Goal: Register for event/course

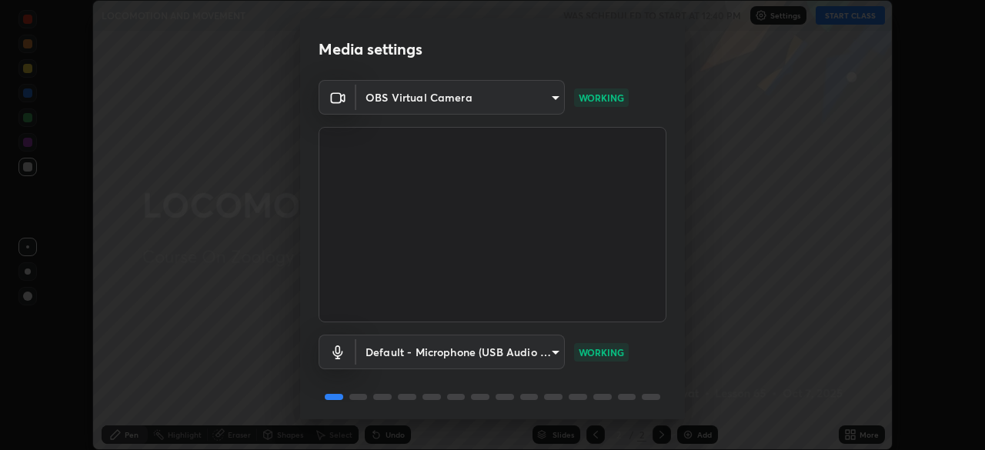
scroll to position [55, 0]
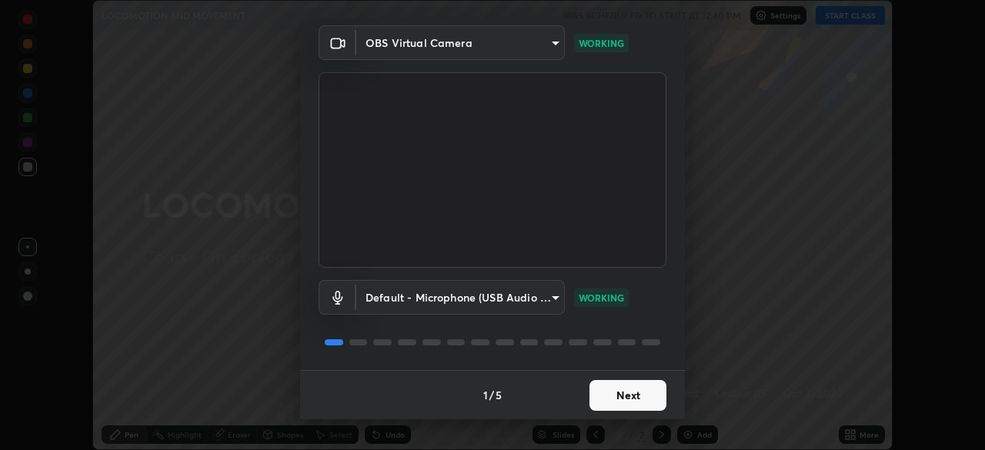
click at [603, 386] on button "Next" at bounding box center [627, 395] width 77 height 31
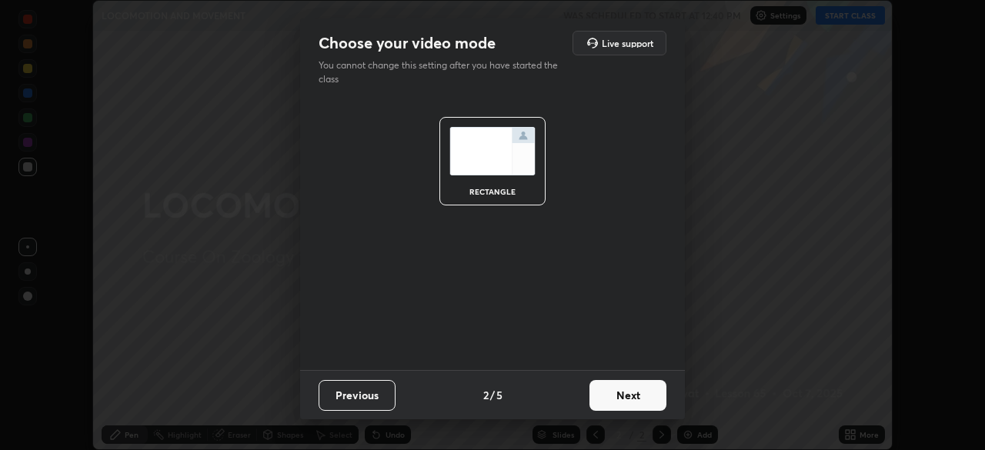
click at [609, 393] on button "Next" at bounding box center [627, 395] width 77 height 31
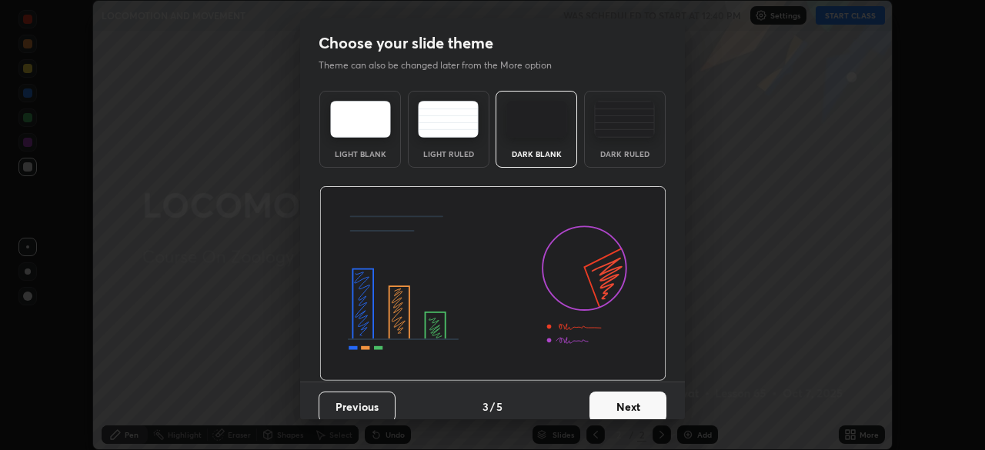
scroll to position [12, 0]
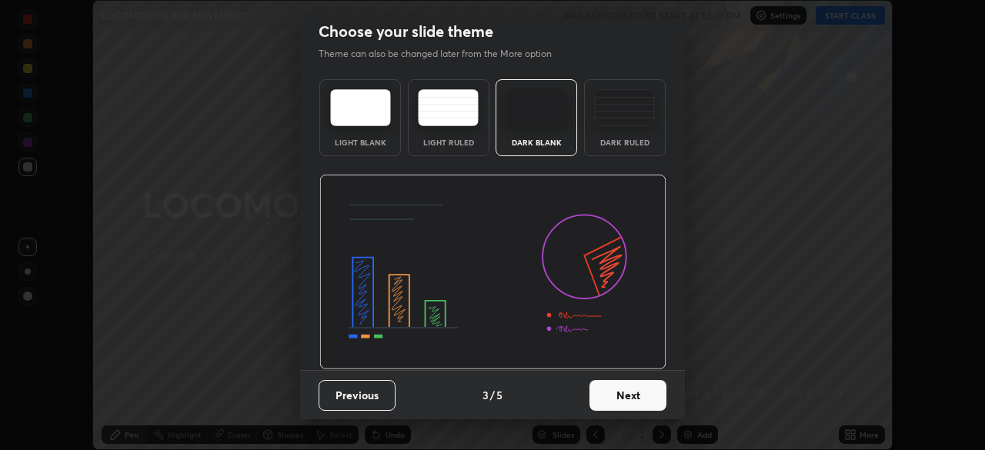
click at [608, 402] on button "Next" at bounding box center [627, 395] width 77 height 31
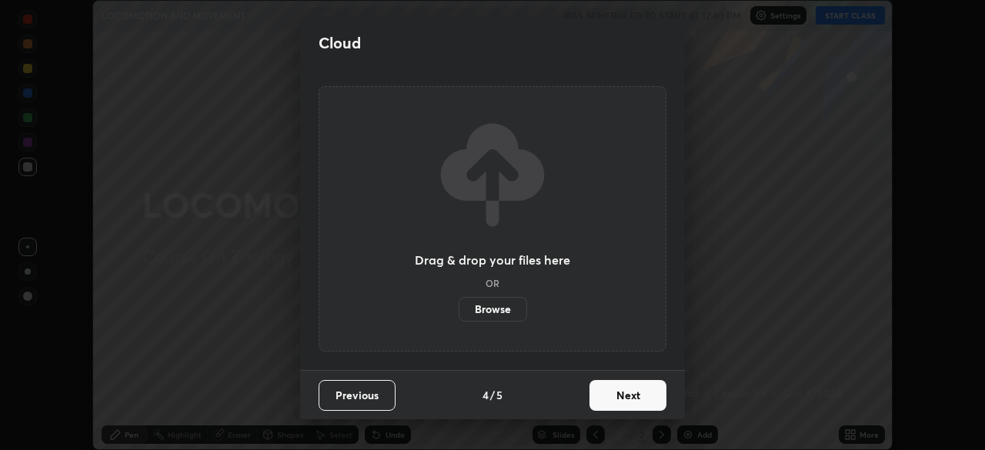
scroll to position [0, 0]
click at [617, 395] on button "Next" at bounding box center [627, 395] width 77 height 31
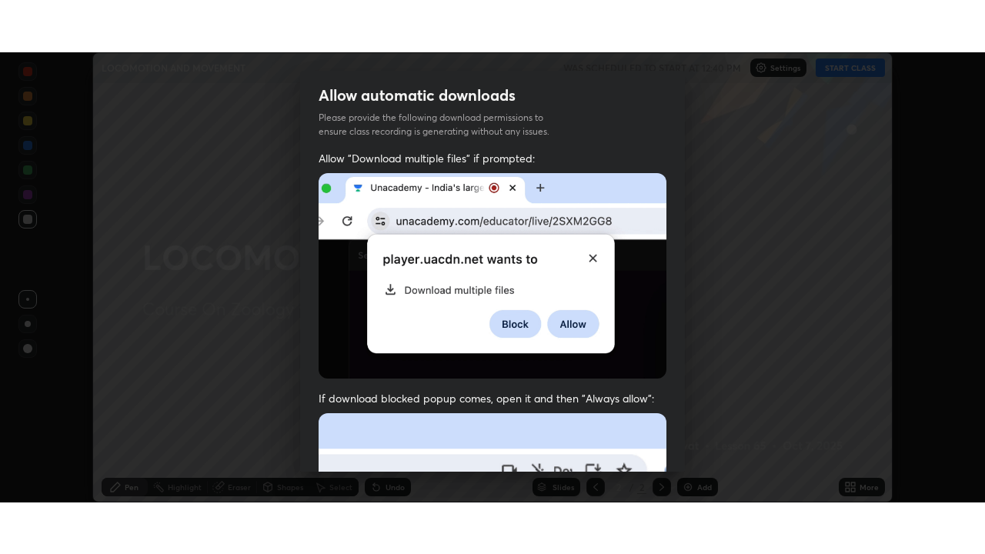
scroll to position [369, 0]
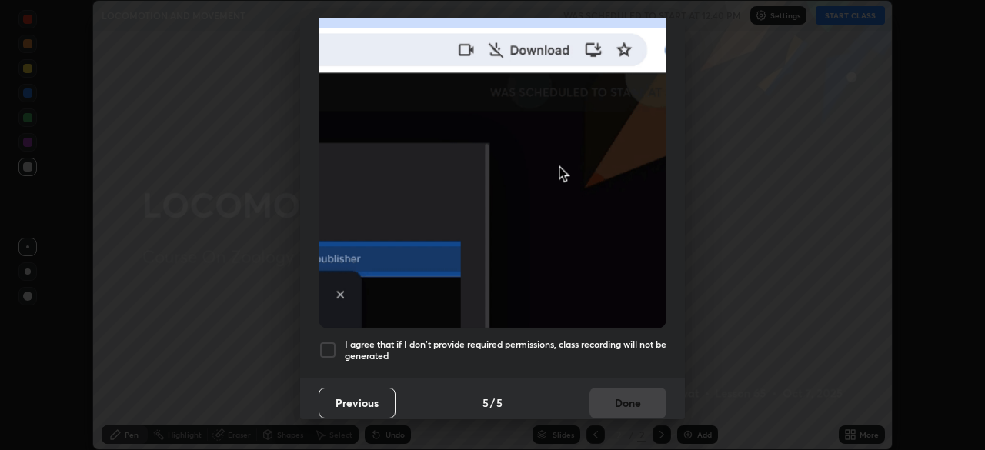
click at [616, 339] on h5 "I agree that if I don't provide required permissions, class recording will not …" at bounding box center [506, 351] width 322 height 24
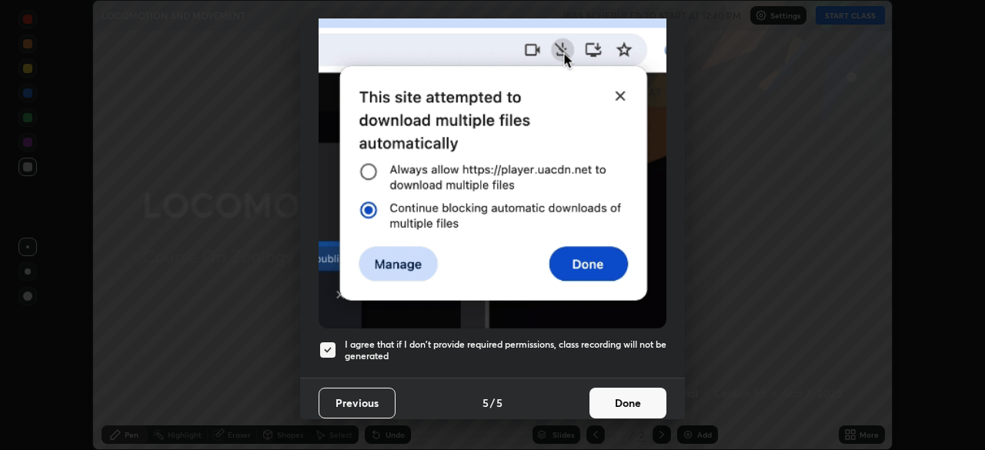
click at [621, 389] on button "Done" at bounding box center [627, 403] width 77 height 31
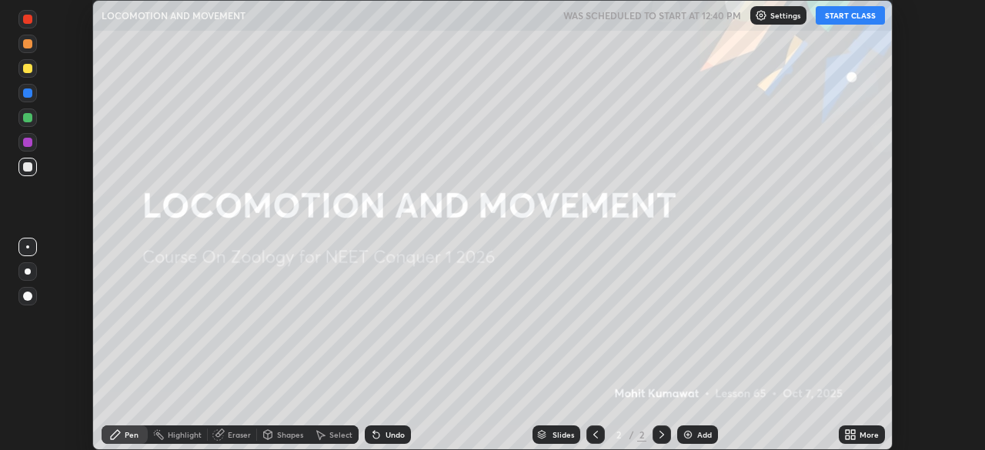
click at [868, 15] on button "START CLASS" at bounding box center [850, 15] width 69 height 18
click at [851, 435] on icon at bounding box center [853, 437] width 4 height 4
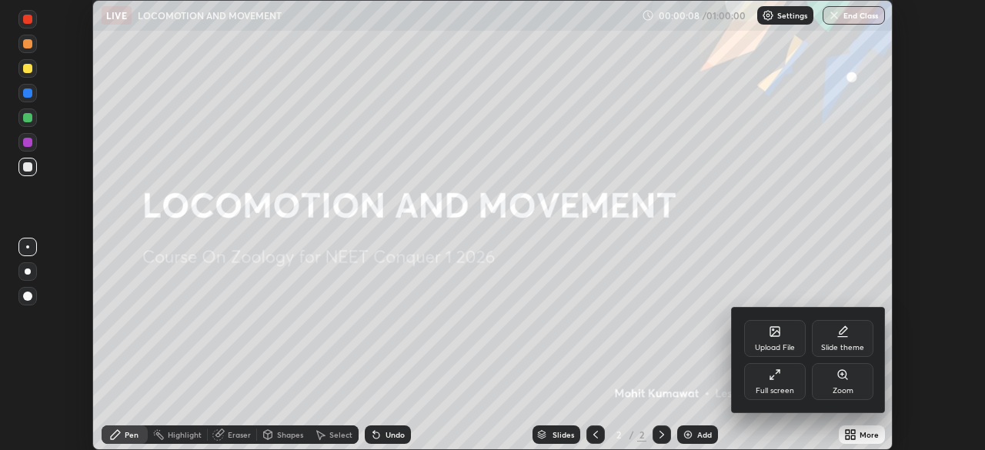
click at [774, 384] on div "Full screen" at bounding box center [775, 381] width 62 height 37
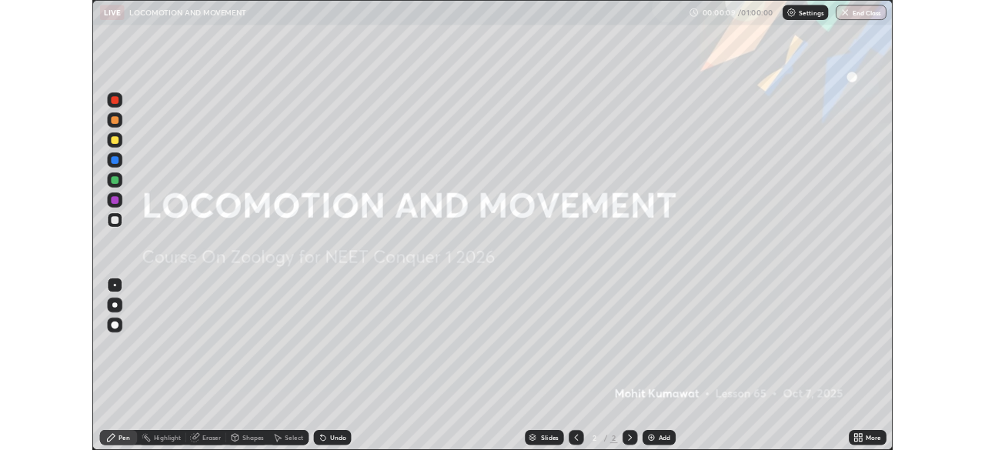
scroll to position [554, 985]
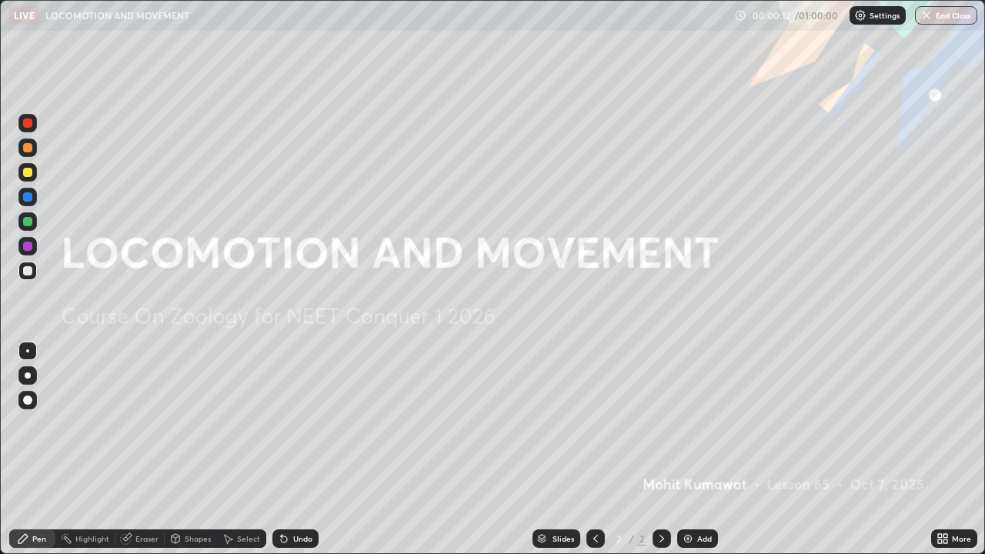
click at [939, 449] on icon at bounding box center [940, 541] width 4 height 4
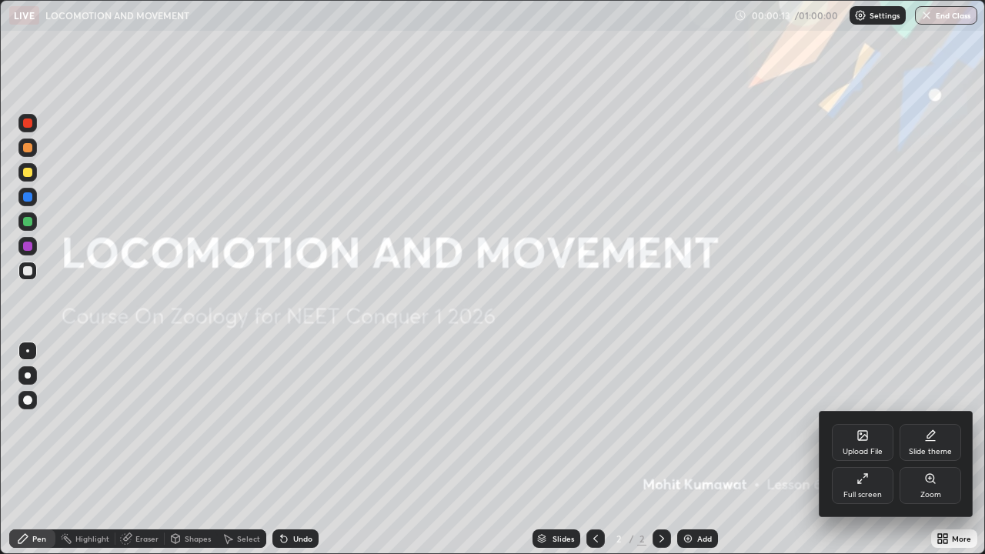
click at [857, 449] on icon at bounding box center [862, 478] width 12 height 12
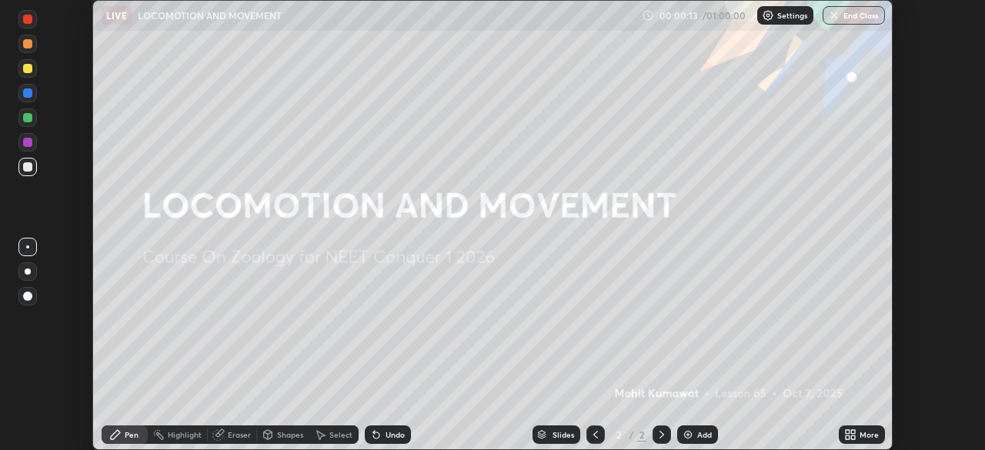
scroll to position [76489, 75954]
click at [857, 435] on div "More" at bounding box center [862, 434] width 46 height 18
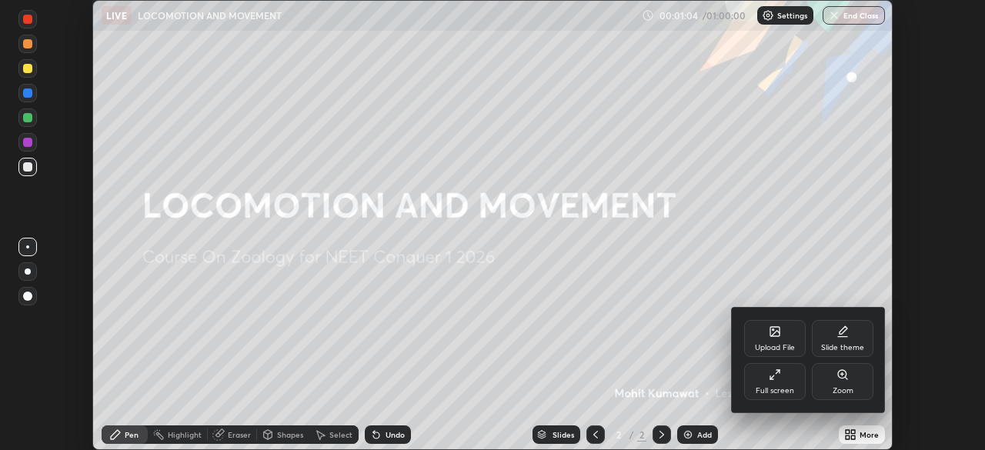
click at [781, 346] on div "Upload File" at bounding box center [775, 348] width 40 height 8
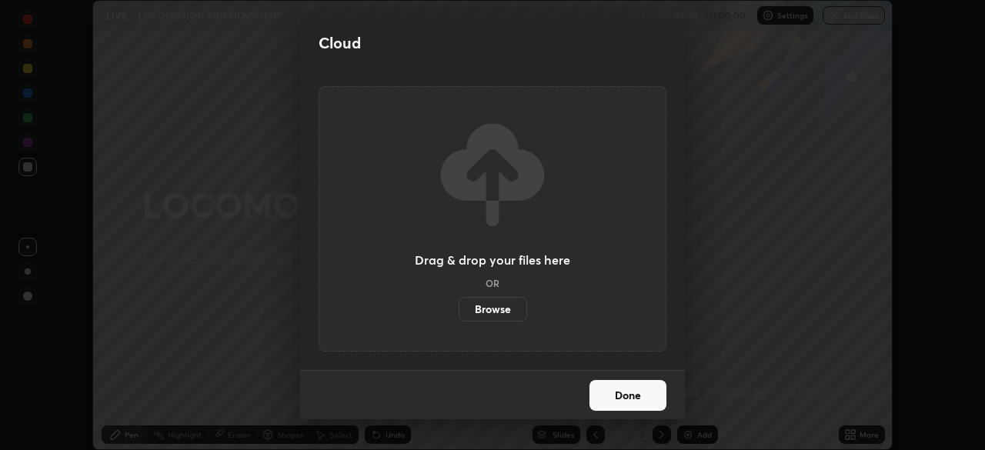
click at [517, 305] on label "Browse" at bounding box center [493, 309] width 68 height 25
click at [459, 305] on input "Browse" at bounding box center [459, 309] width 0 height 25
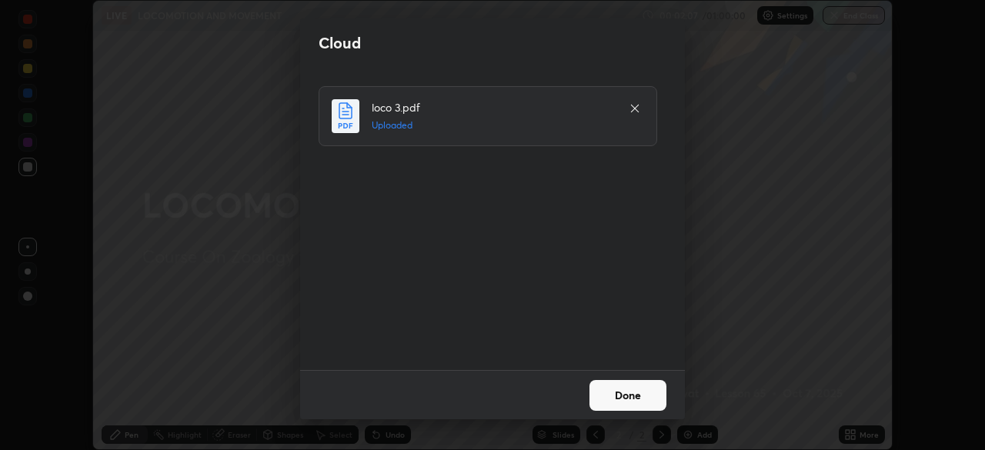
click at [632, 394] on button "Done" at bounding box center [627, 395] width 77 height 31
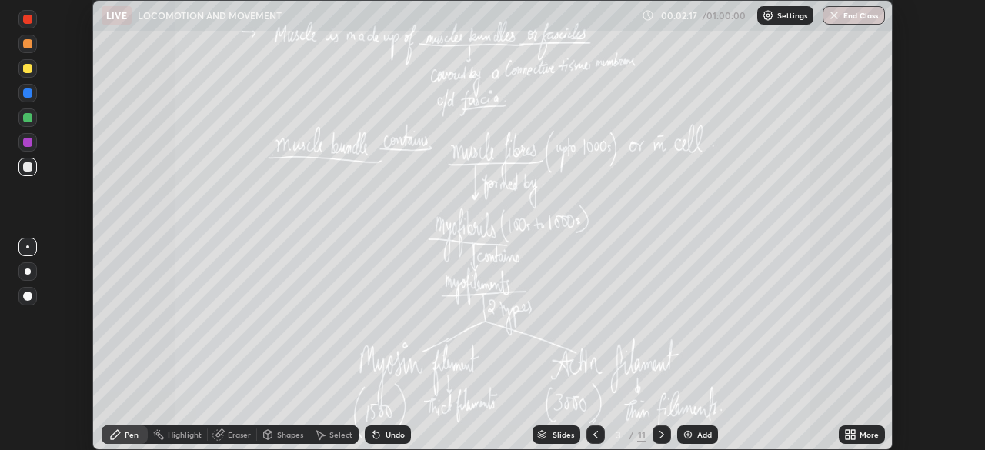
click at [624, 439] on div "3 / 11" at bounding box center [628, 435] width 35 height 14
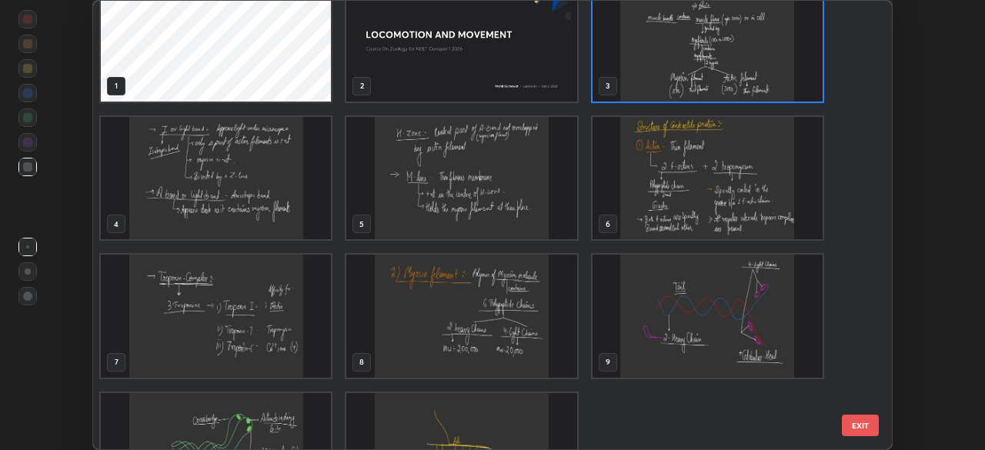
scroll to position [104, 0]
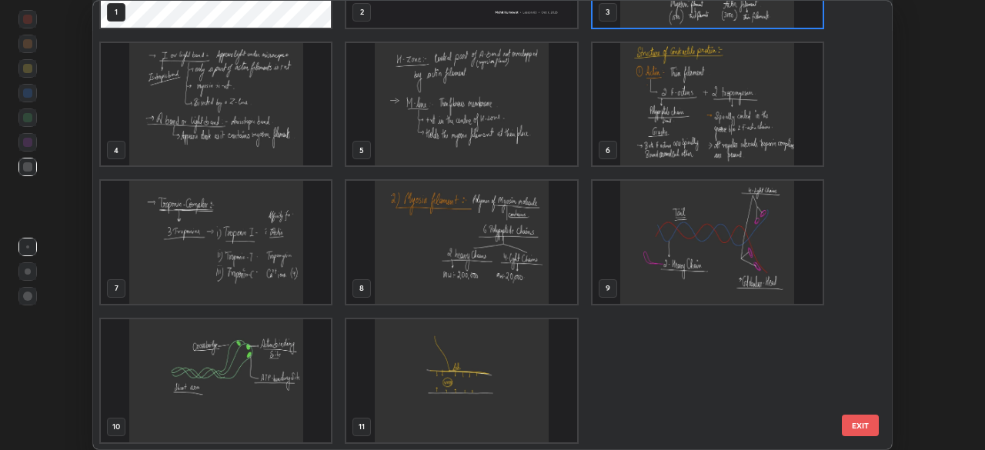
click at [512, 385] on img "grid" at bounding box center [461, 380] width 230 height 123
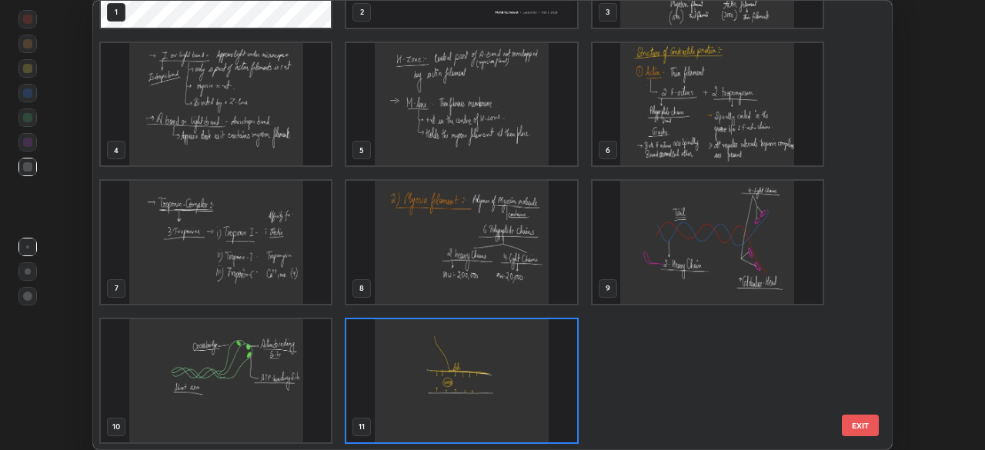
click at [549, 360] on img "grid" at bounding box center [461, 380] width 230 height 123
click at [552, 355] on img "grid" at bounding box center [461, 380] width 230 height 123
